Goal: Task Accomplishment & Management: Manage account settings

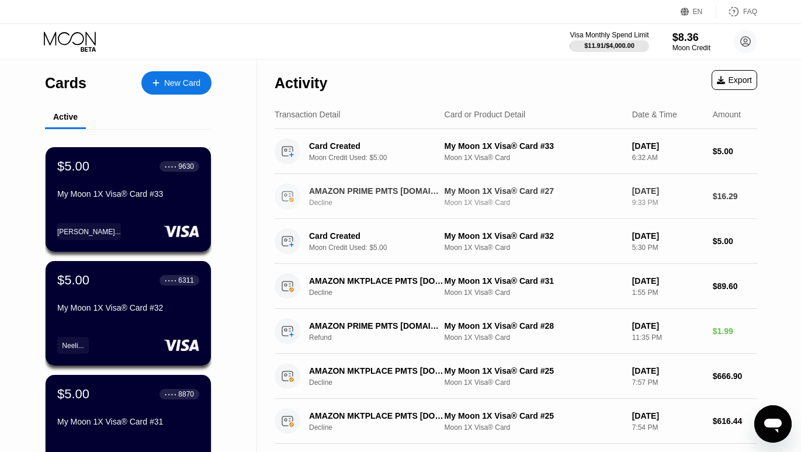
click at [393, 199] on div "AMAZON PRIME PMTS [DOMAIN_NAME][URL] Decline" at bounding box center [381, 196] width 144 height 20
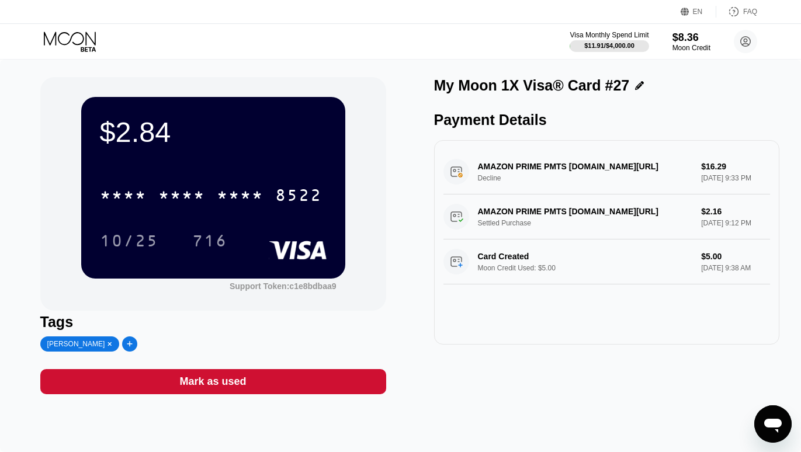
click at [78, 37] on icon at bounding box center [71, 42] width 54 height 20
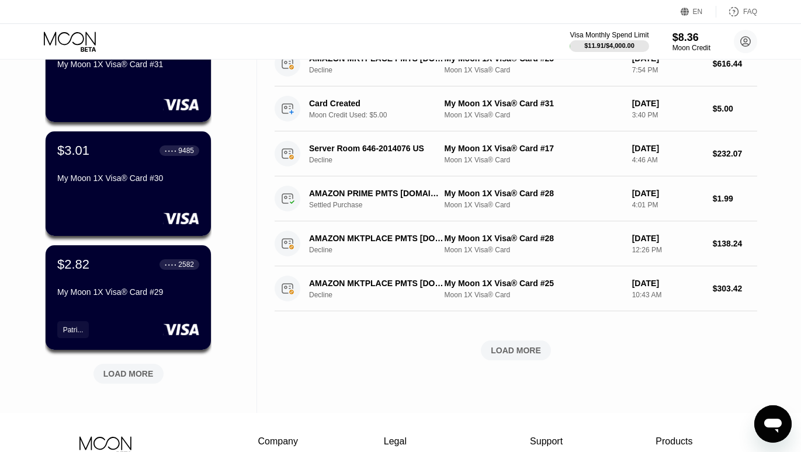
scroll to position [500, 0]
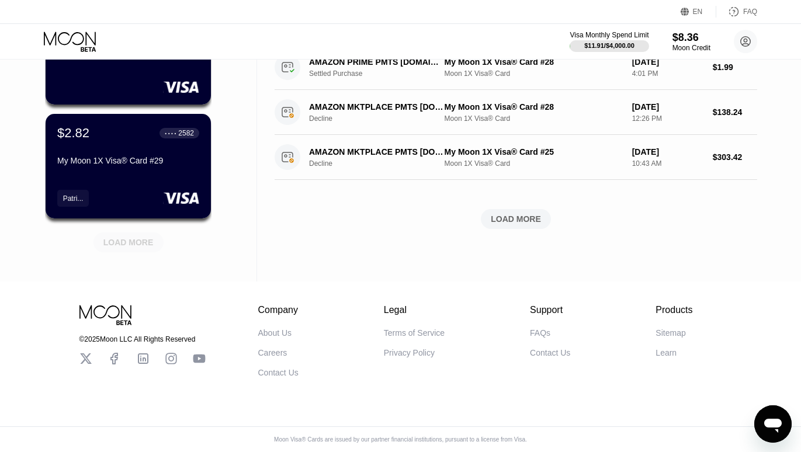
click at [154, 233] on div "LOAD MORE" at bounding box center [129, 243] width 70 height 20
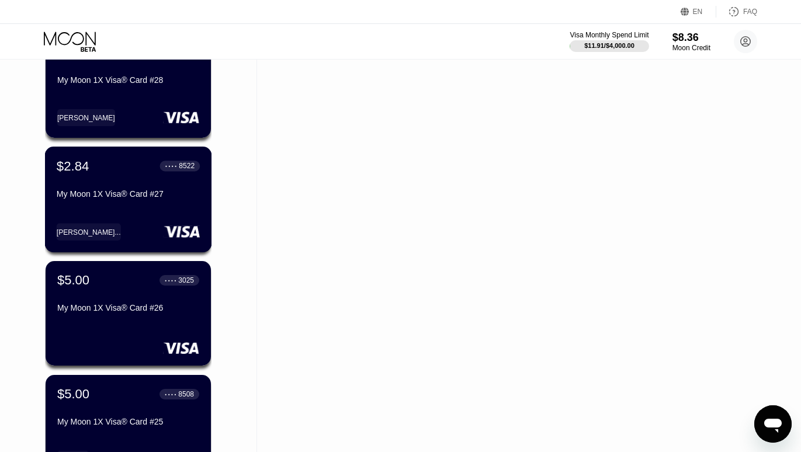
scroll to position [1069, 0]
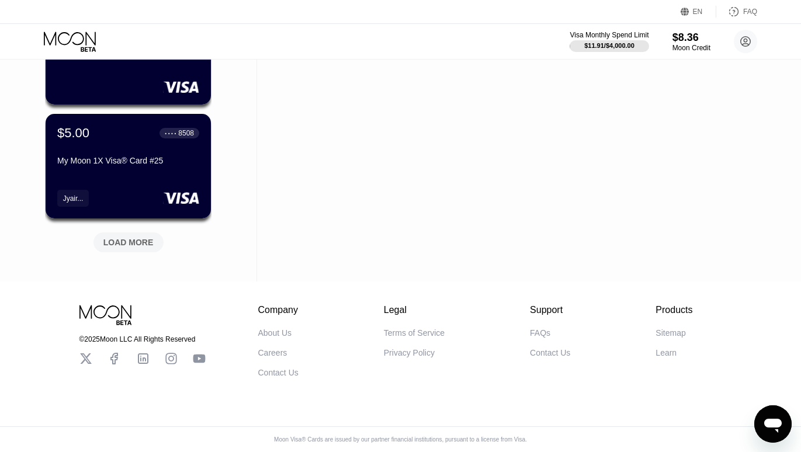
click at [131, 238] on div "LOAD MORE" at bounding box center [128, 242] width 50 height 11
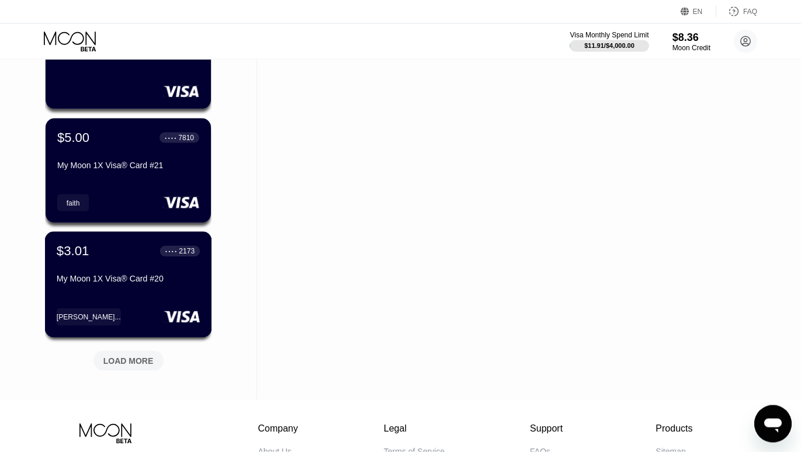
scroll to position [1639, 0]
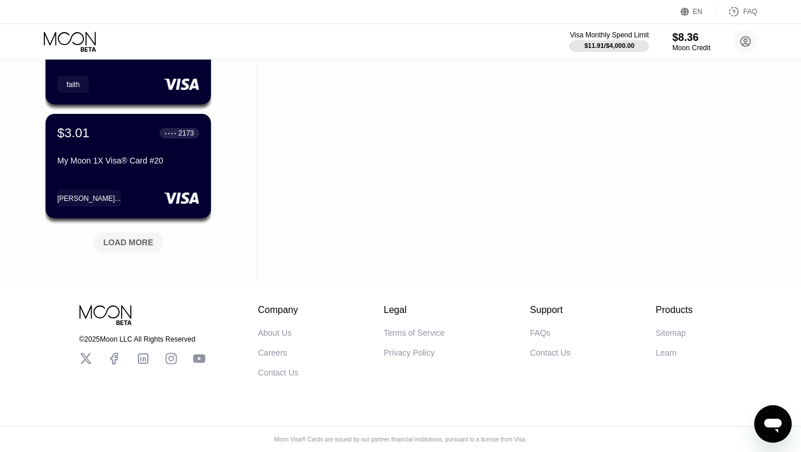
click at [129, 237] on div "LOAD MORE" at bounding box center [128, 242] width 50 height 11
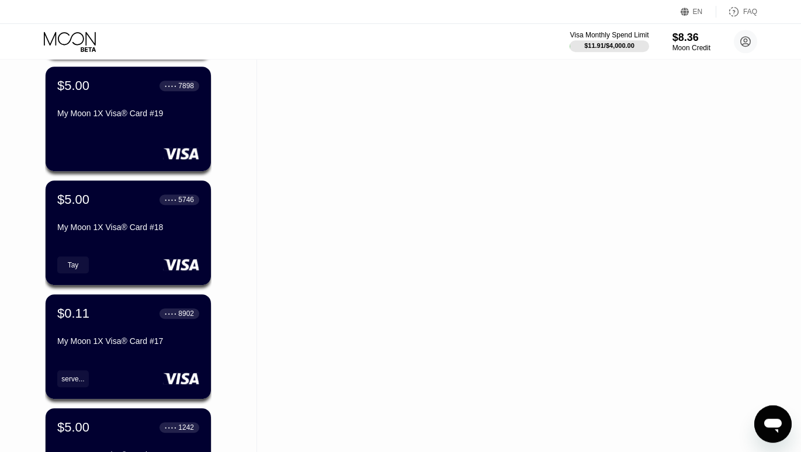
scroll to position [2057, 0]
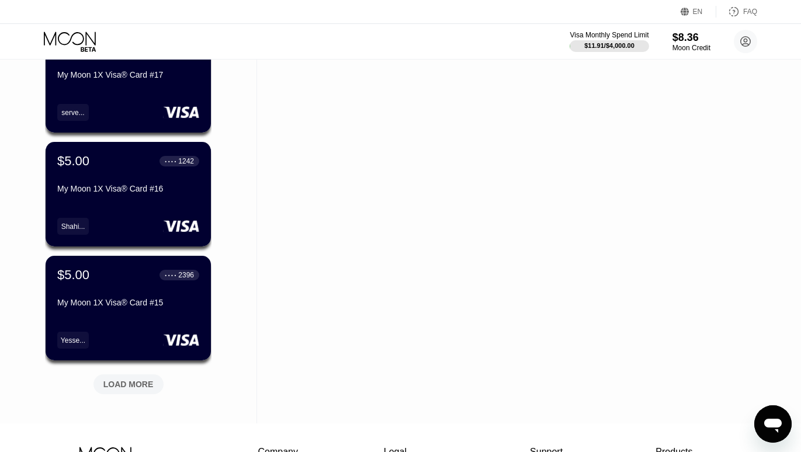
click at [124, 384] on div "LOAD MORE" at bounding box center [128, 384] width 50 height 11
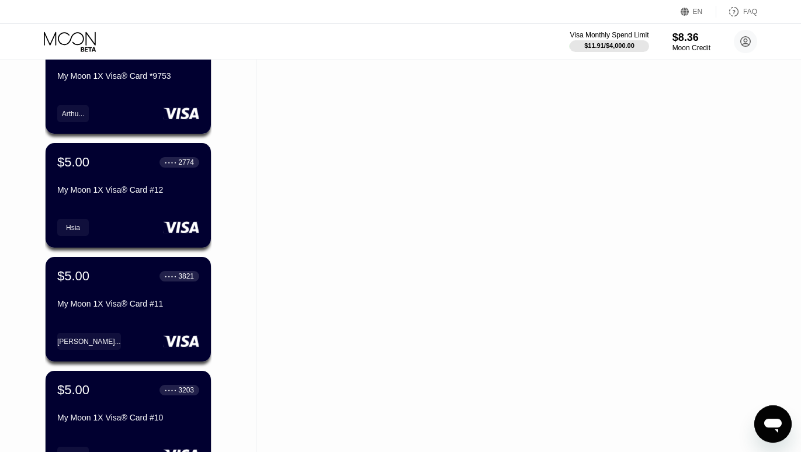
scroll to position [2593, 0]
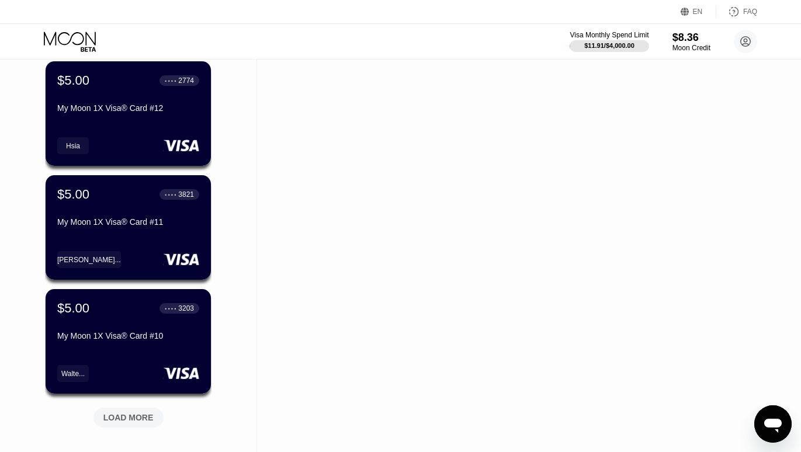
click at [136, 418] on div "LOAD MORE" at bounding box center [128, 418] width 50 height 11
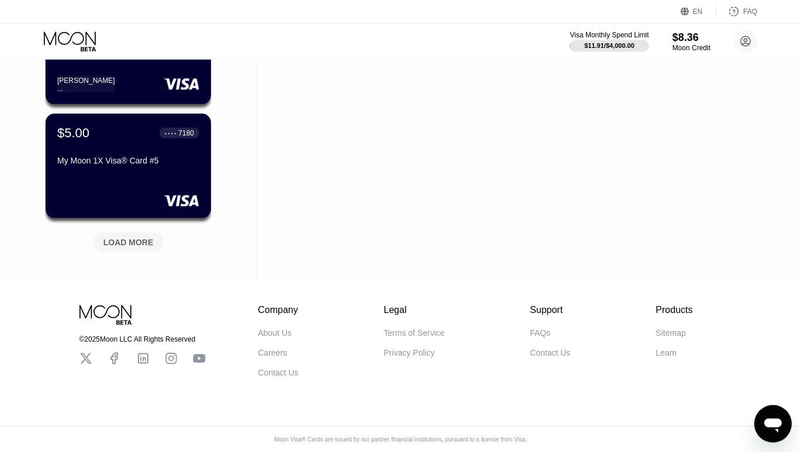
scroll to position [3349, 0]
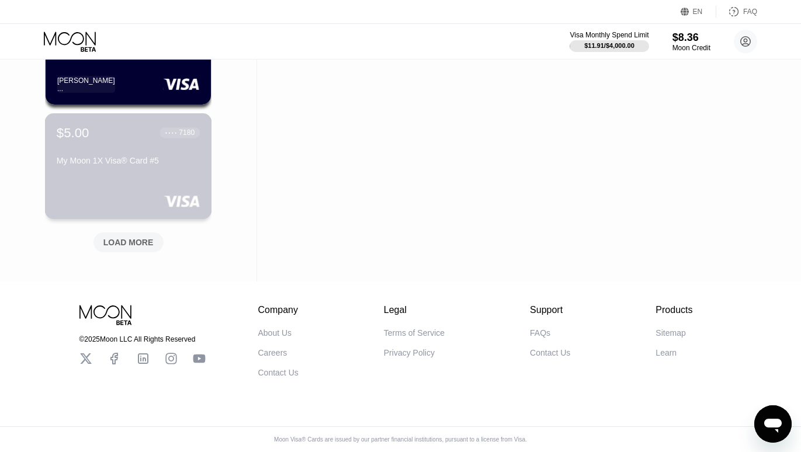
click at [123, 156] on div "My Moon 1X Visa® Card #5" at bounding box center [128, 160] width 143 height 9
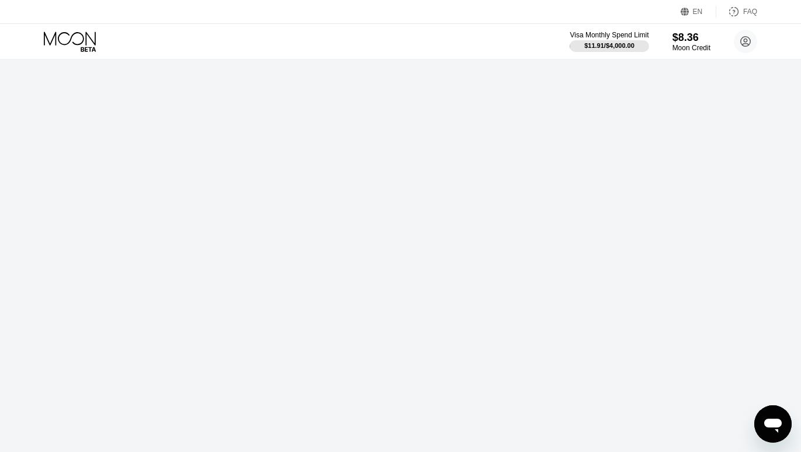
scroll to position [0, 0]
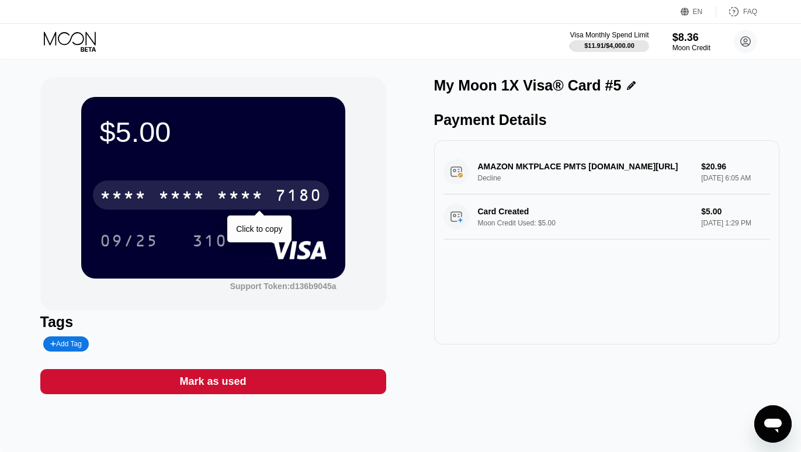
click at [262, 201] on div "* * * *" at bounding box center [240, 197] width 47 height 19
